Goal: Task Accomplishment & Management: Use online tool/utility

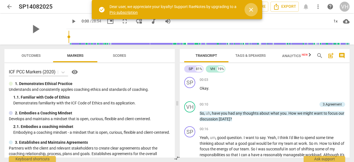
click at [250, 9] on span "close" at bounding box center [251, 9] width 7 height 7
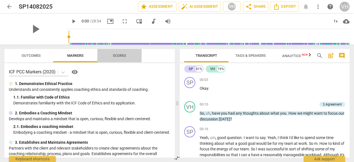
click at [122, 55] on span "Scores" at bounding box center [119, 55] width 13 height 4
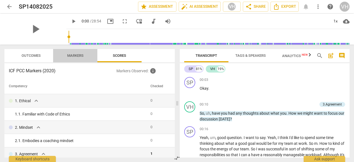
click at [78, 55] on span "Markers" at bounding box center [75, 55] width 16 height 4
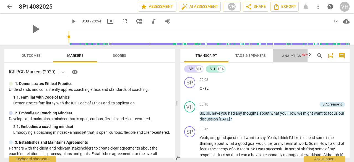
click at [291, 54] on span "Analytics New" at bounding box center [295, 56] width 26 height 4
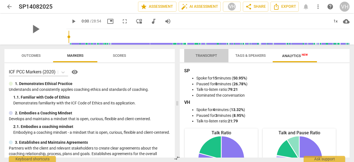
click at [204, 54] on span "Transcript" at bounding box center [206, 55] width 22 height 4
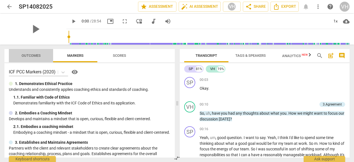
click at [25, 54] on span "Outcomes" at bounding box center [31, 55] width 19 height 4
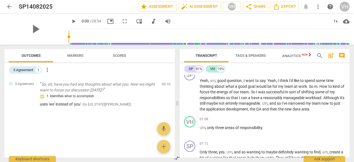
scroll to position [49, 0]
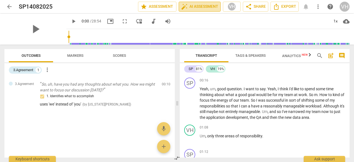
click at [197, 6] on span "auto_fix_high AI Assessment" at bounding box center [199, 6] width 37 height 7
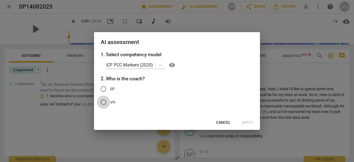
click at [103, 101] on input "VH" at bounding box center [103, 101] width 13 height 13
radio input "true"
click at [247, 121] on span "Apply" at bounding box center [248, 123] width 12 height 6
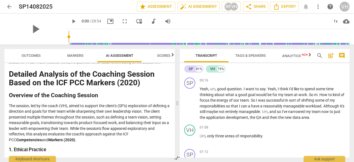
scroll to position [0, 0]
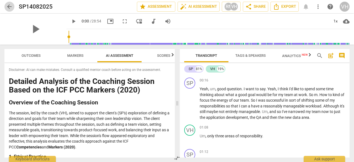
click at [10, 6] on span "arrow_back" at bounding box center [9, 6] width 7 height 7
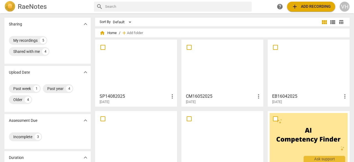
click at [228, 66] on div at bounding box center [222, 65] width 78 height 49
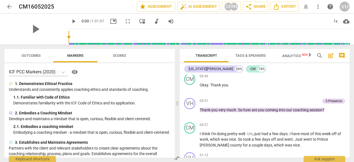
scroll to position [153, 0]
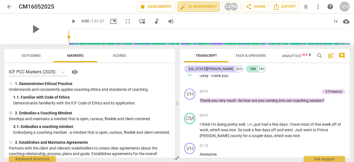
click at [200, 5] on span "auto_fix_high AI Assessment" at bounding box center [198, 6] width 37 height 7
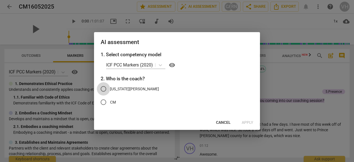
click at [103, 87] on input "[US_STATE][PERSON_NAME]" at bounding box center [103, 88] width 13 height 13
radio input "true"
click at [249, 121] on span "Apply" at bounding box center [248, 123] width 12 height 6
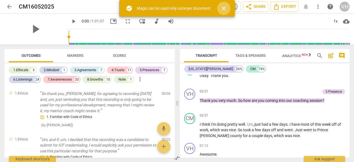
click at [224, 9] on span "close" at bounding box center [223, 8] width 7 height 7
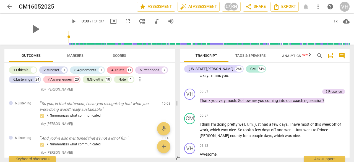
scroll to position [412, 0]
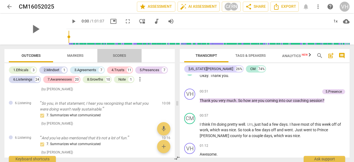
click at [120, 54] on span "Scores" at bounding box center [119, 55] width 13 height 4
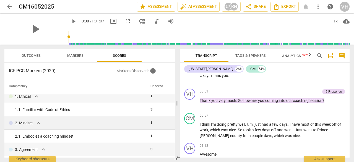
scroll to position [0, 0]
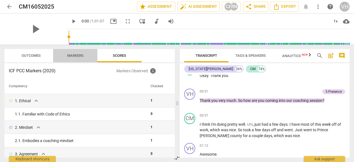
click at [73, 54] on span "Markers" at bounding box center [75, 55] width 16 height 4
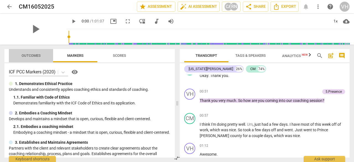
click at [30, 53] on span "Outcomes" at bounding box center [31, 55] width 19 height 4
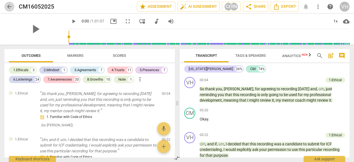
click at [11, 6] on span "arrow_back" at bounding box center [9, 6] width 7 height 7
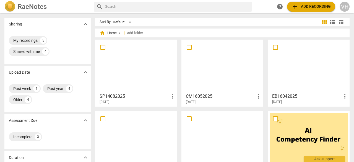
click at [311, 63] on div at bounding box center [309, 65] width 78 height 49
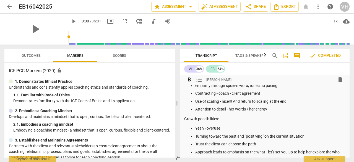
scroll to position [15, 0]
click at [214, 5] on span "auto_fix_high AI Assessment" at bounding box center [219, 6] width 37 height 7
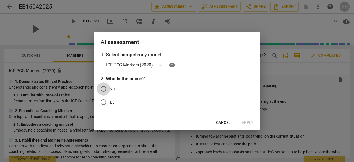
click at [104, 88] on input "VH" at bounding box center [103, 88] width 13 height 13
radio input "true"
click at [249, 122] on span "Apply" at bounding box center [248, 123] width 12 height 6
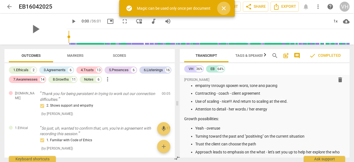
click at [225, 7] on span "close" at bounding box center [223, 8] width 7 height 7
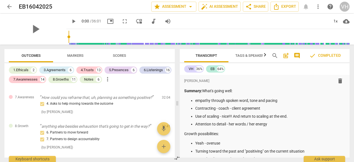
scroll to position [2541, 0]
click at [73, 57] on span "Markers" at bounding box center [75, 55] width 16 height 4
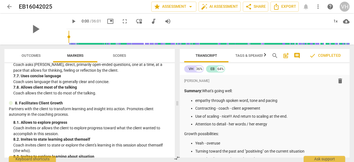
scroll to position [694, 0]
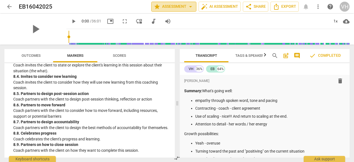
click at [189, 5] on span "arrow_drop_down" at bounding box center [190, 6] width 7 height 7
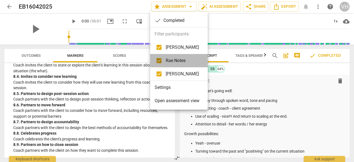
click at [174, 58] on span "Rae Notes" at bounding box center [182, 60] width 33 height 7
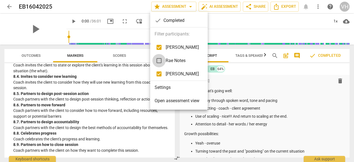
click at [159, 61] on input "checkbox" at bounding box center [158, 60] width 13 height 13
checkbox input "true"
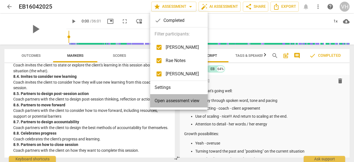
click at [179, 100] on span "Open assessment view" at bounding box center [177, 100] width 45 height 7
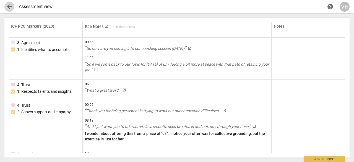
click at [9, 6] on span "arrow_back" at bounding box center [9, 6] width 7 height 7
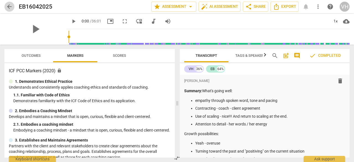
click at [8, 5] on span "arrow_back" at bounding box center [9, 6] width 7 height 7
